Goal: Browse casually: Explore the website without a specific task or goal

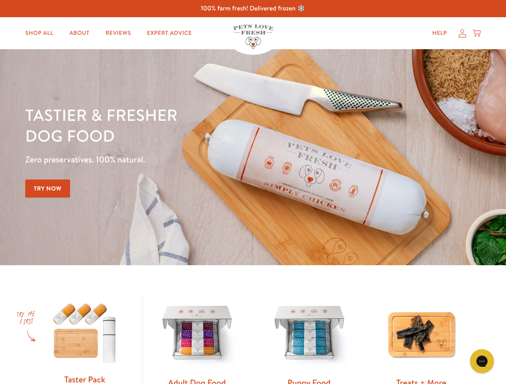
click at [253, 192] on div "Tastier & fresher dog food Zero preservatives. 100% natural. Try Now" at bounding box center [176, 157] width 303 height 106
click at [482, 361] on icon "Gorgias live chat" at bounding box center [481, 361] width 8 height 8
